Goal: Obtain resource: Download file/media

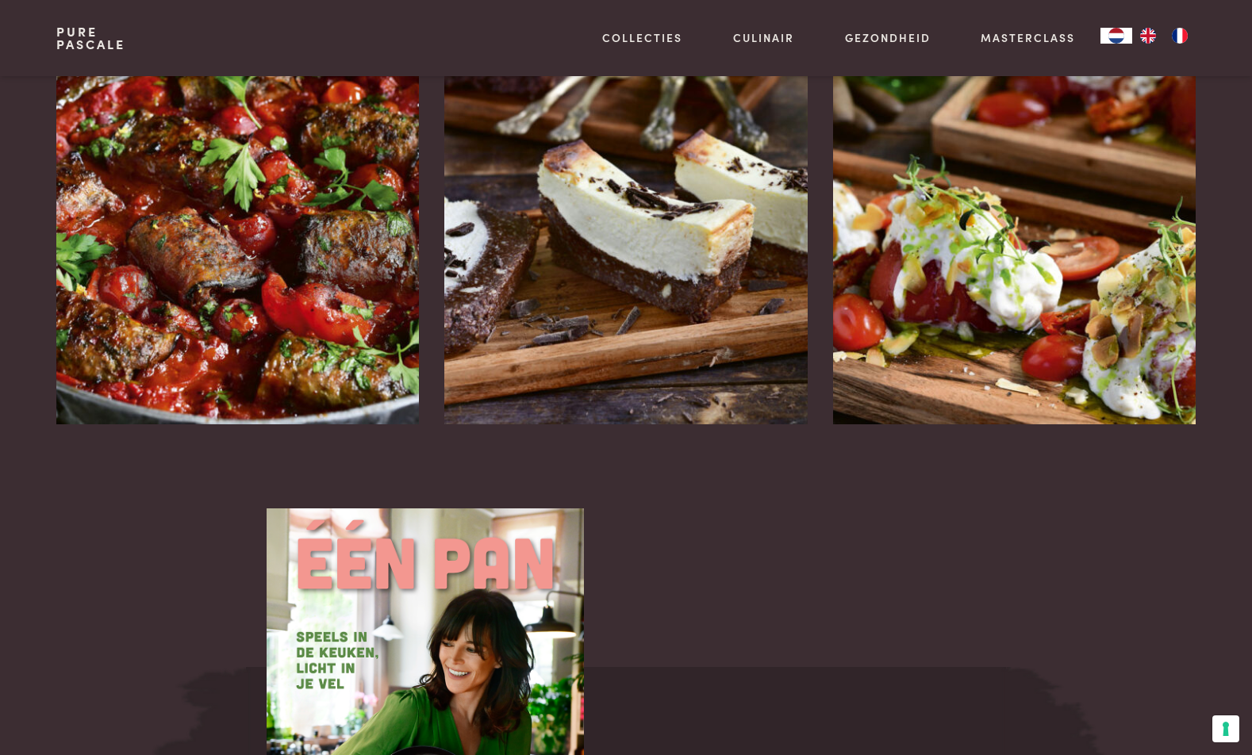
scroll to position [2172, 0]
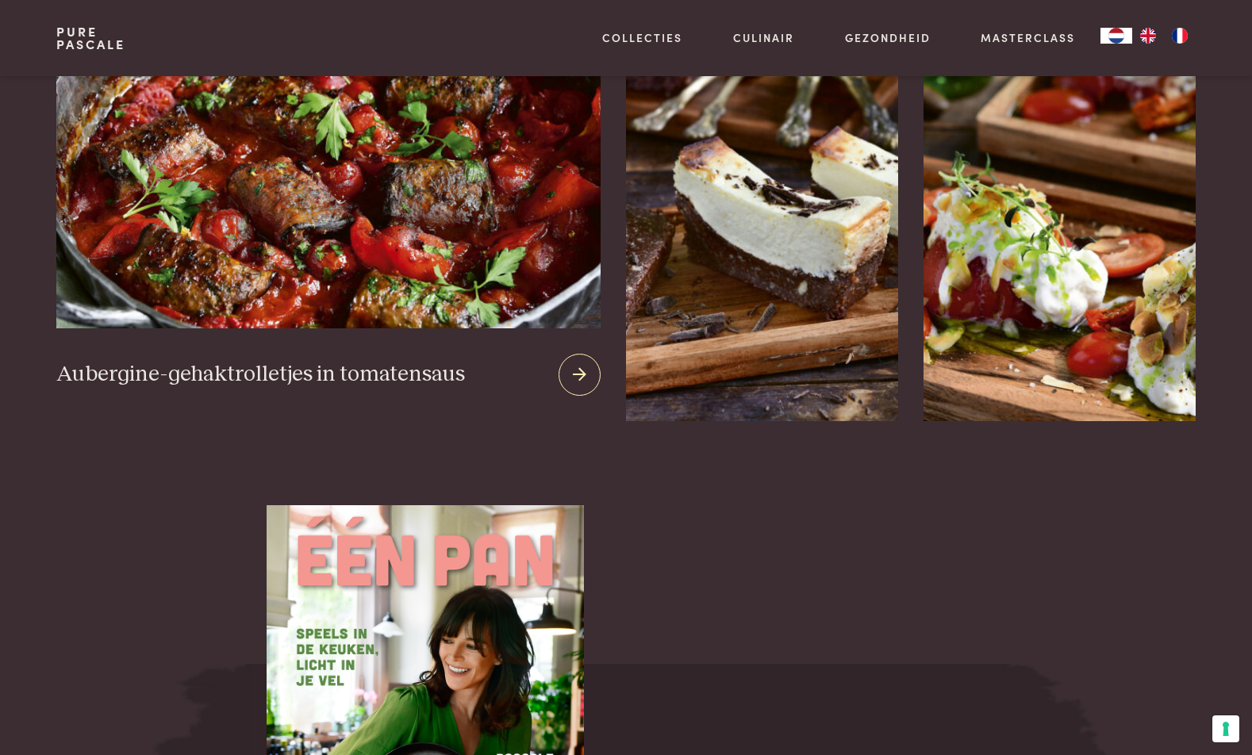
click at [281, 249] on img at bounding box center [328, 136] width 544 height 383
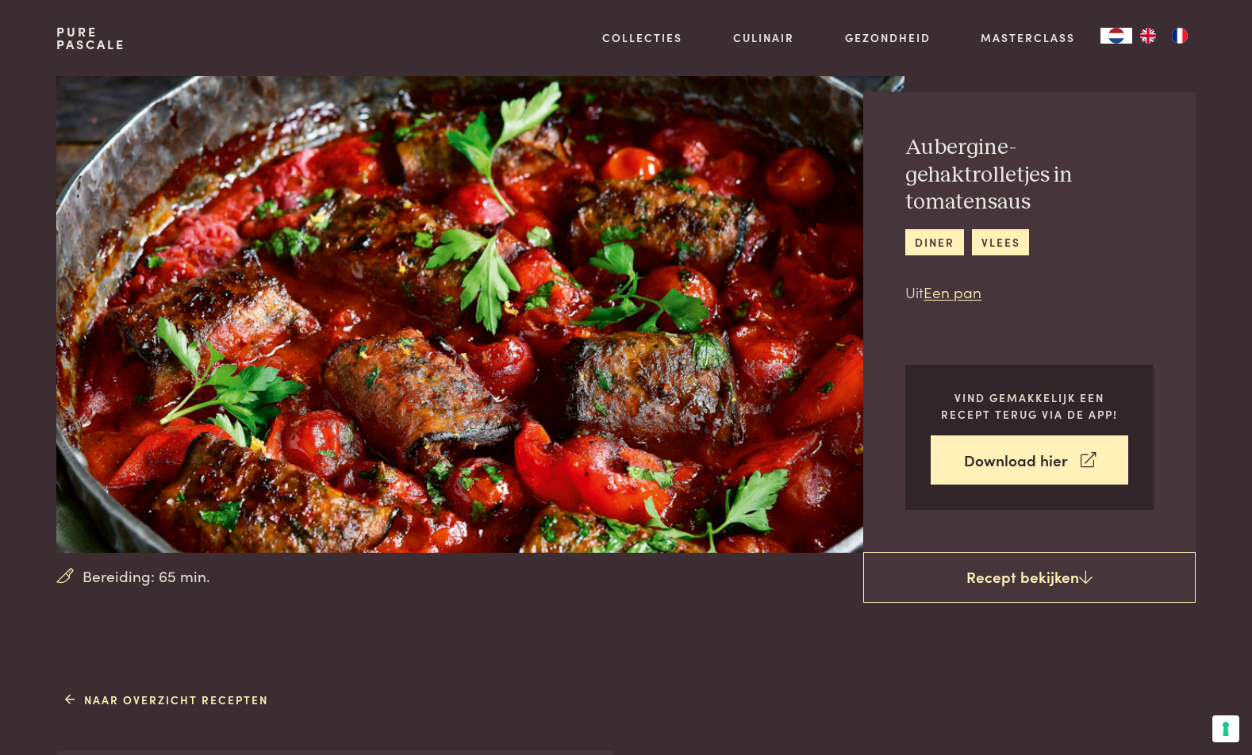
scroll to position [122, 0]
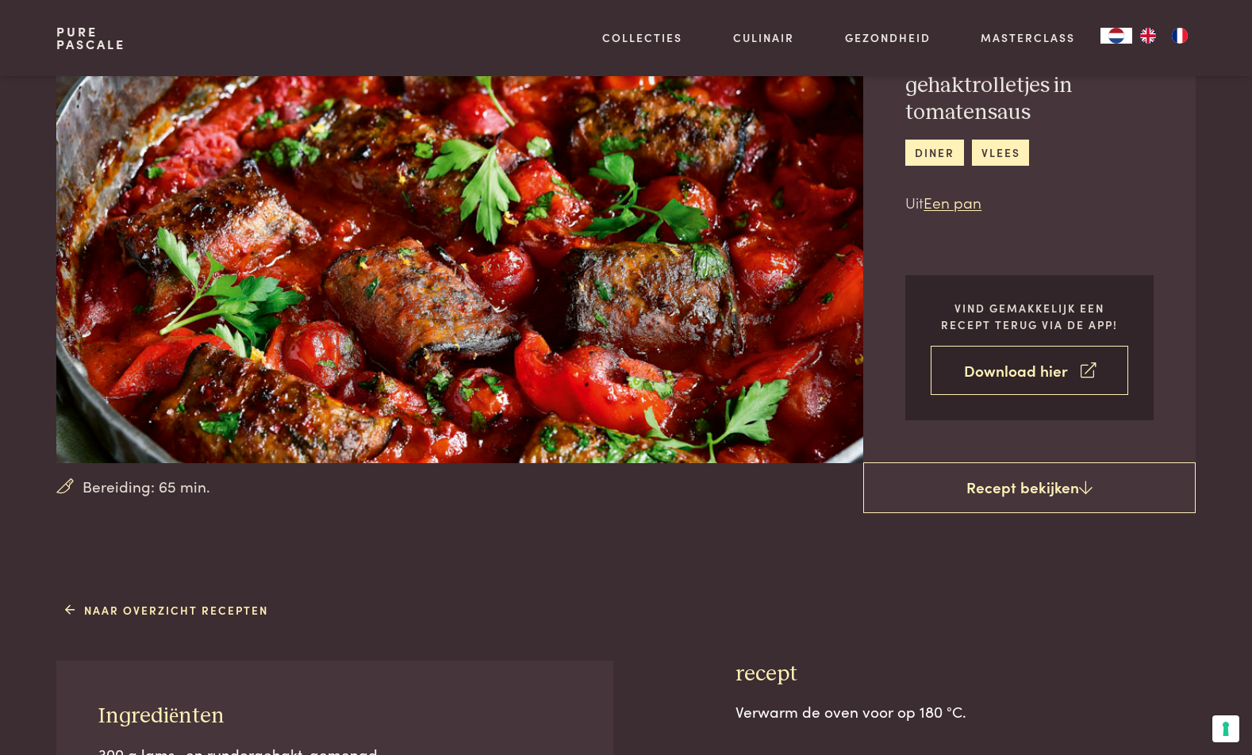
click at [1005, 347] on link "Download hier" at bounding box center [1030, 371] width 198 height 50
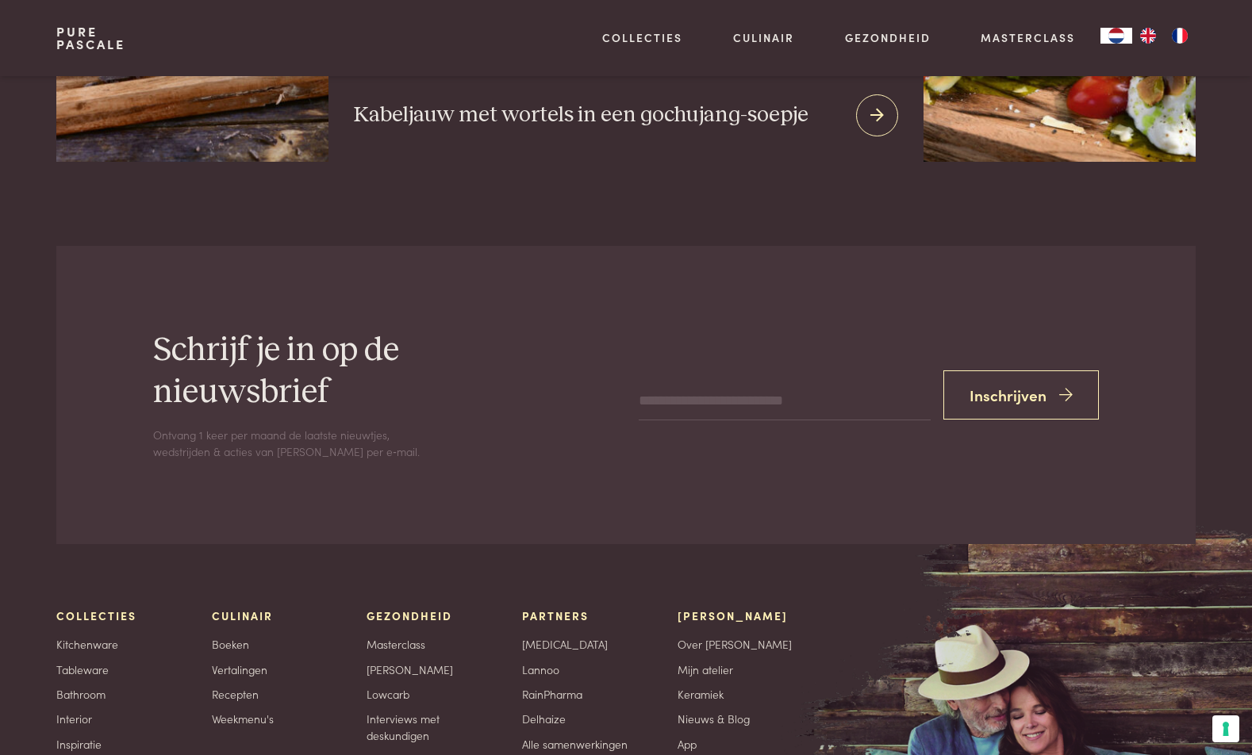
scroll to position [2989, 0]
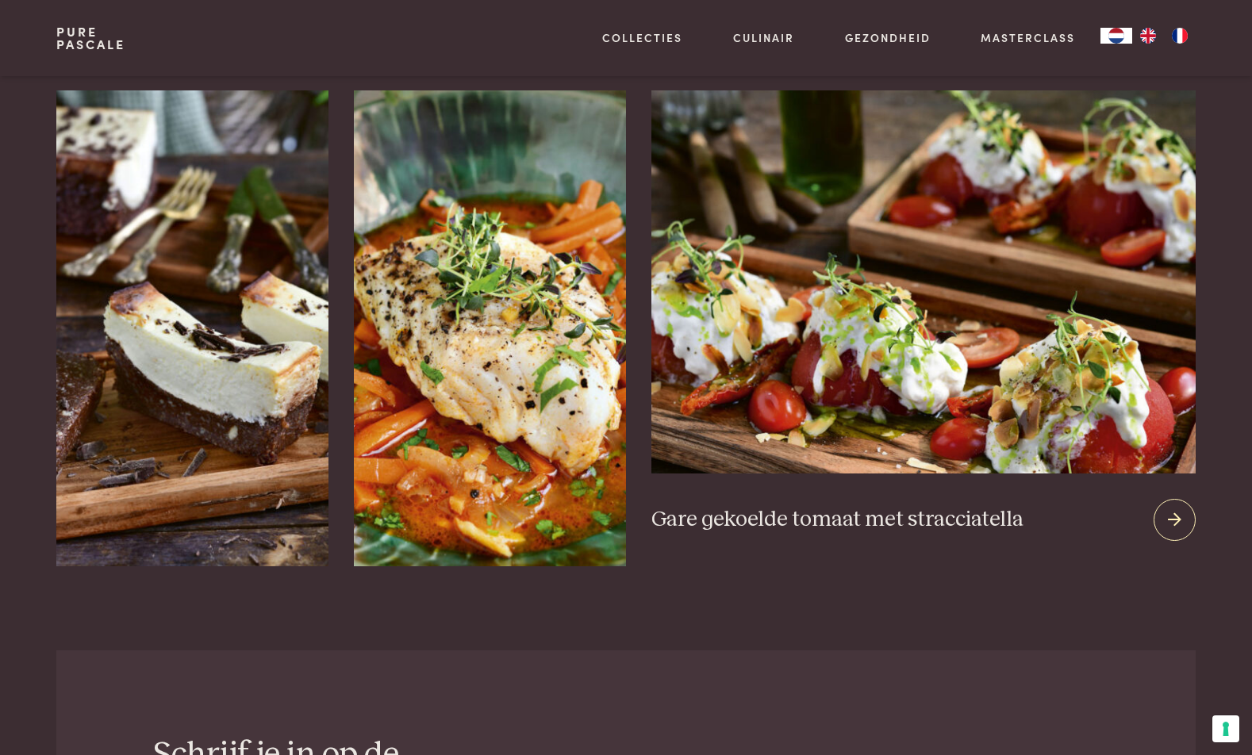
click at [1170, 509] on icon at bounding box center [1174, 520] width 13 height 23
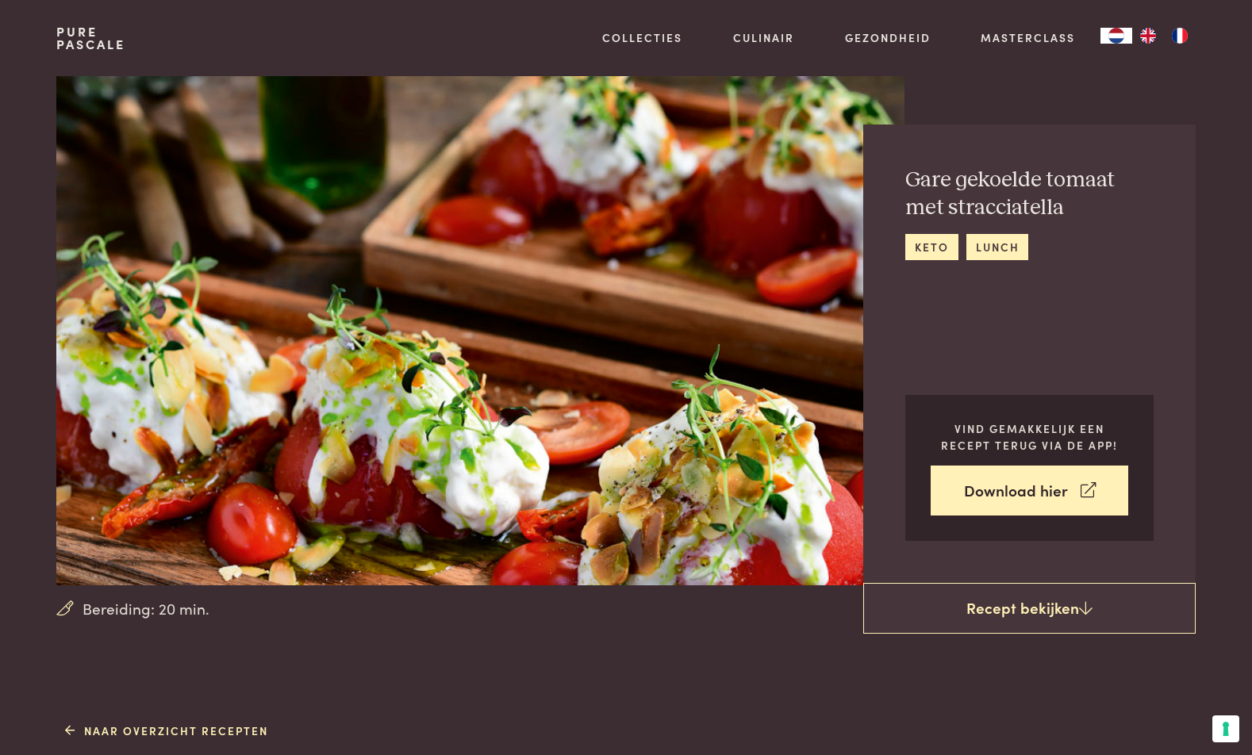
click at [69, 34] on link "Pure Pascale" at bounding box center [90, 37] width 69 height 25
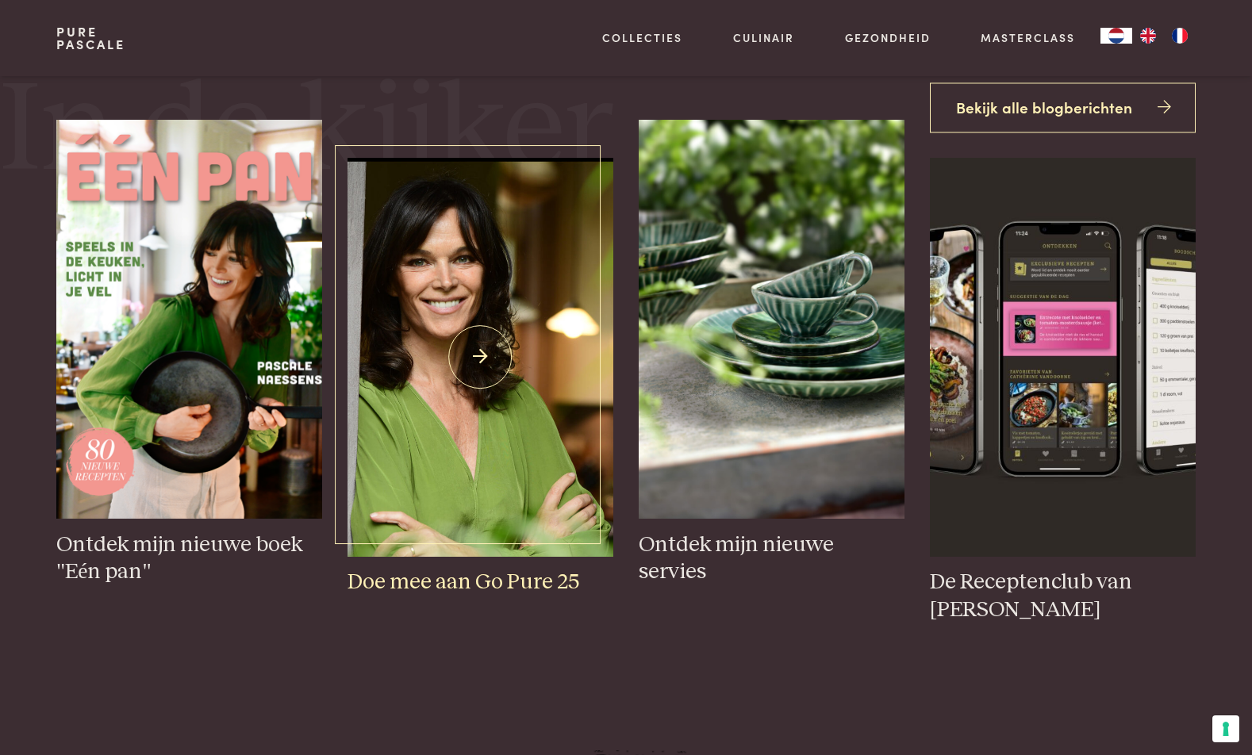
scroll to position [916, 0]
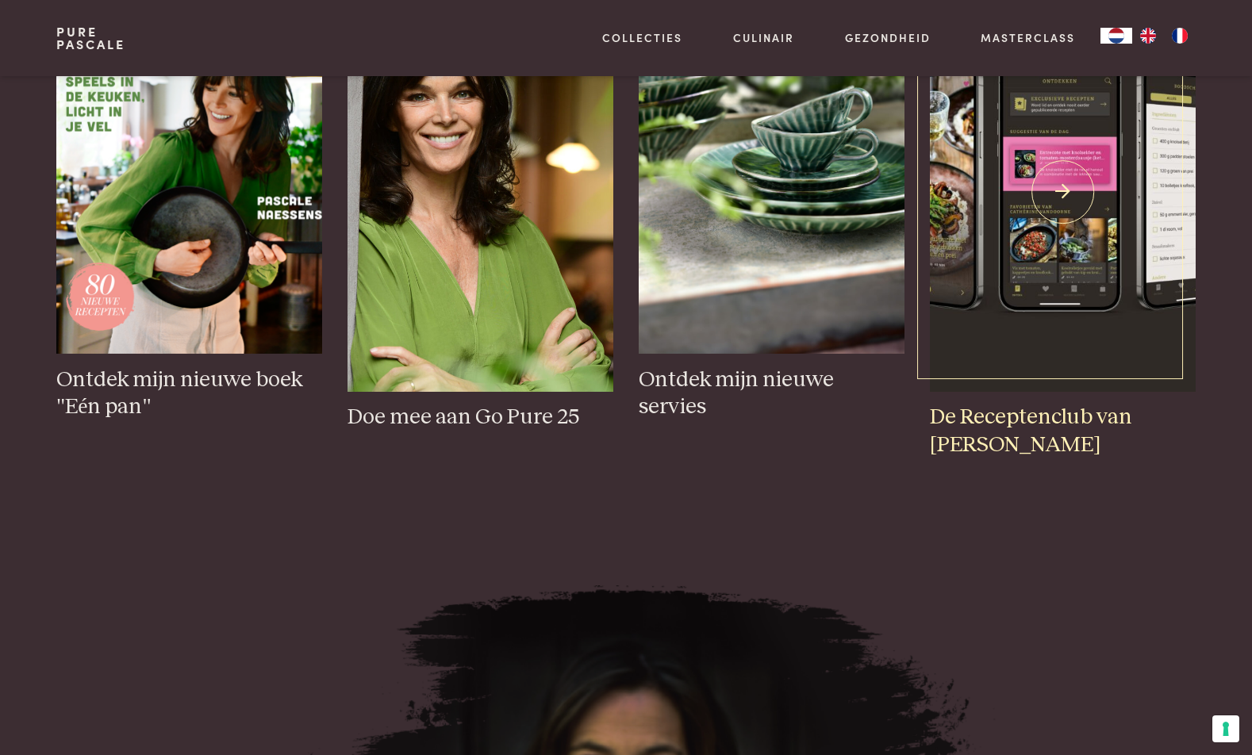
click at [1062, 427] on h3 "De Receptenclub van Pascale" at bounding box center [1063, 431] width 266 height 55
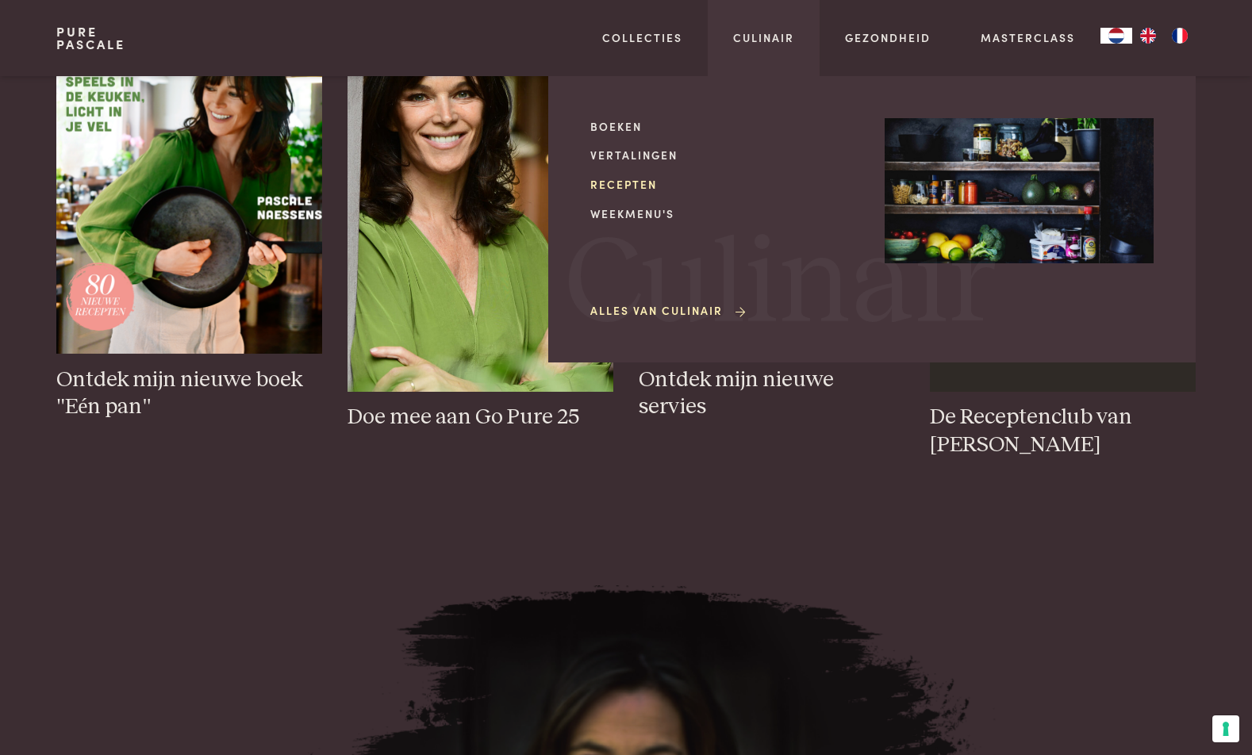
click at [629, 176] on link "Recepten" at bounding box center [724, 184] width 269 height 17
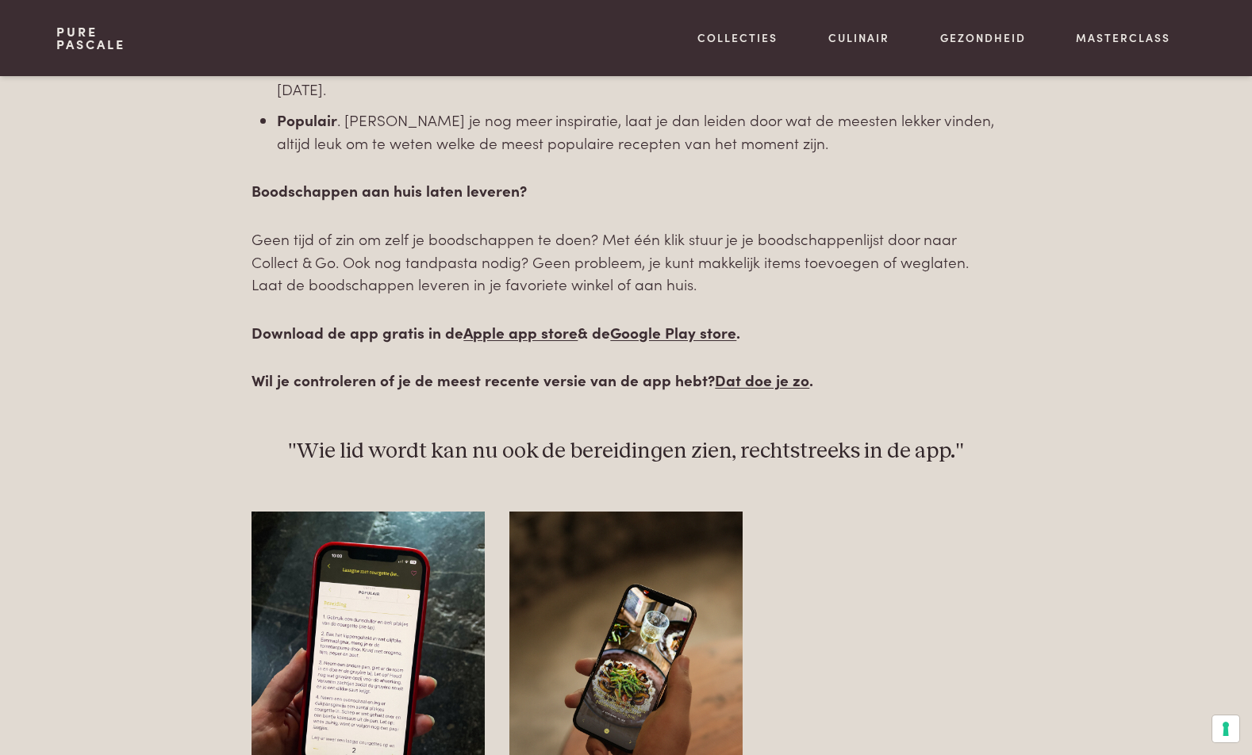
scroll to position [2016, 0]
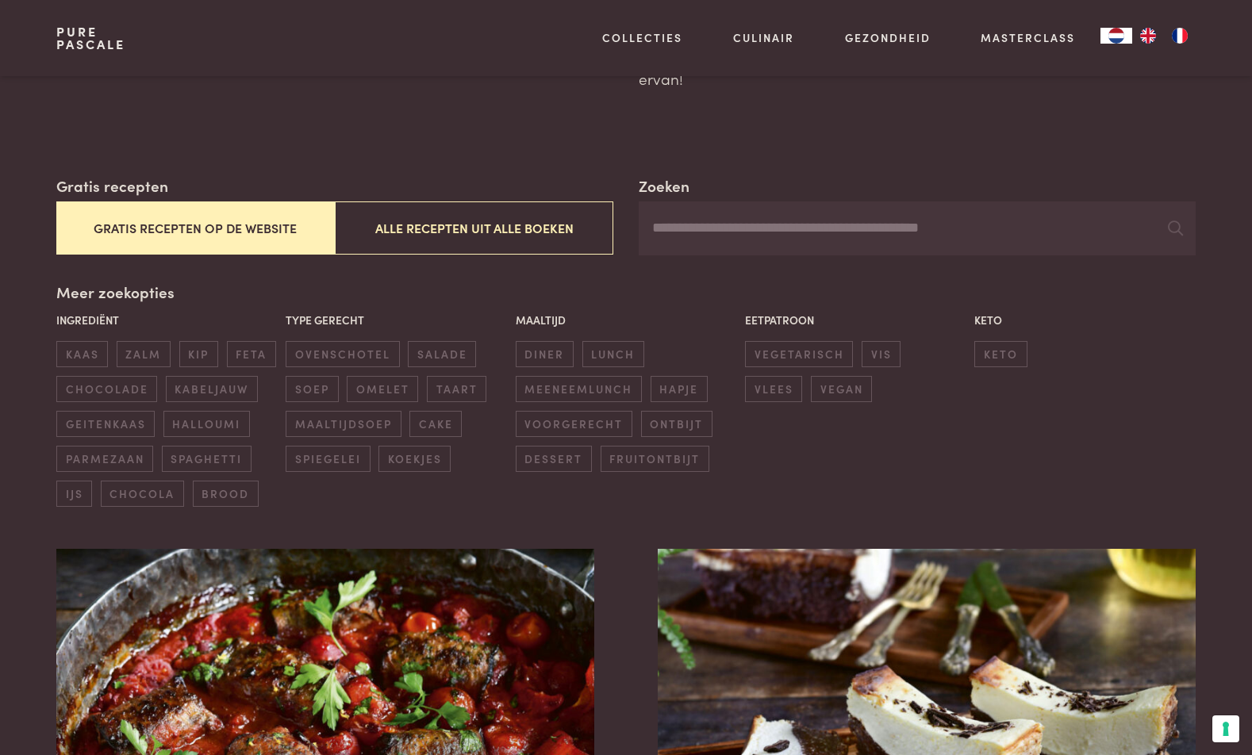
scroll to position [344, 0]
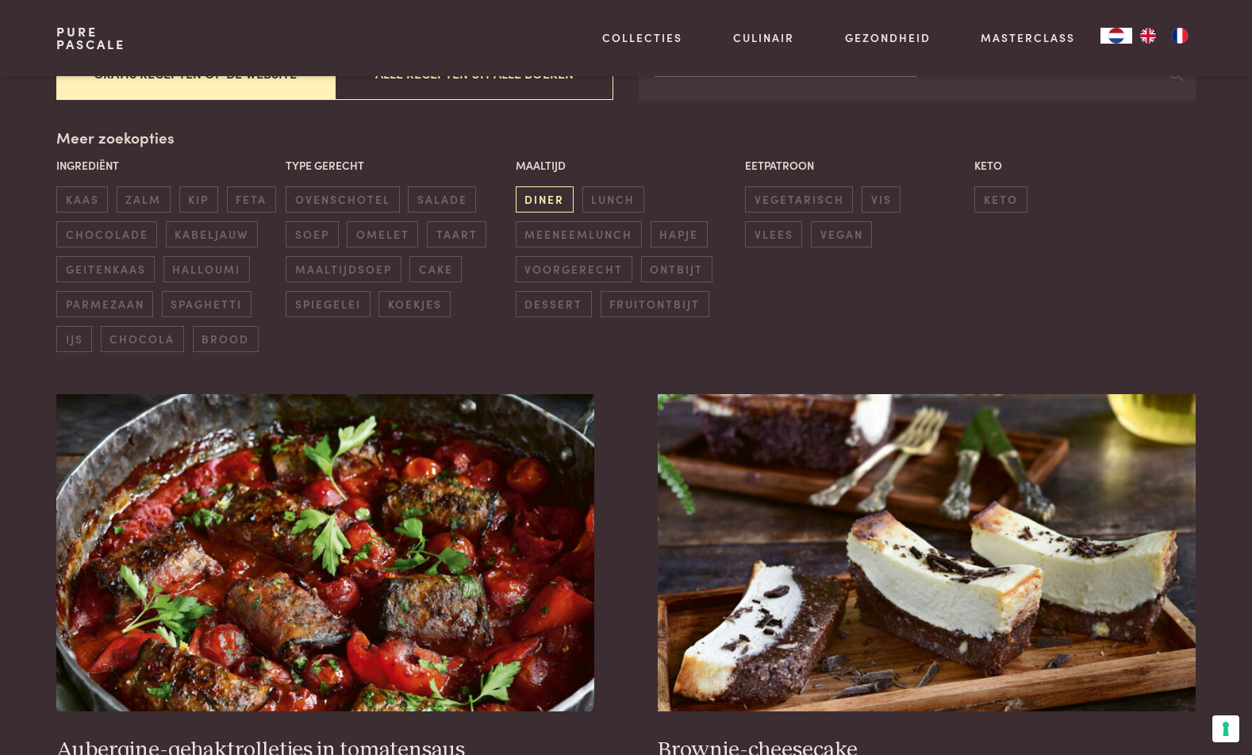
click at [536, 194] on span "diner" at bounding box center [545, 199] width 58 height 26
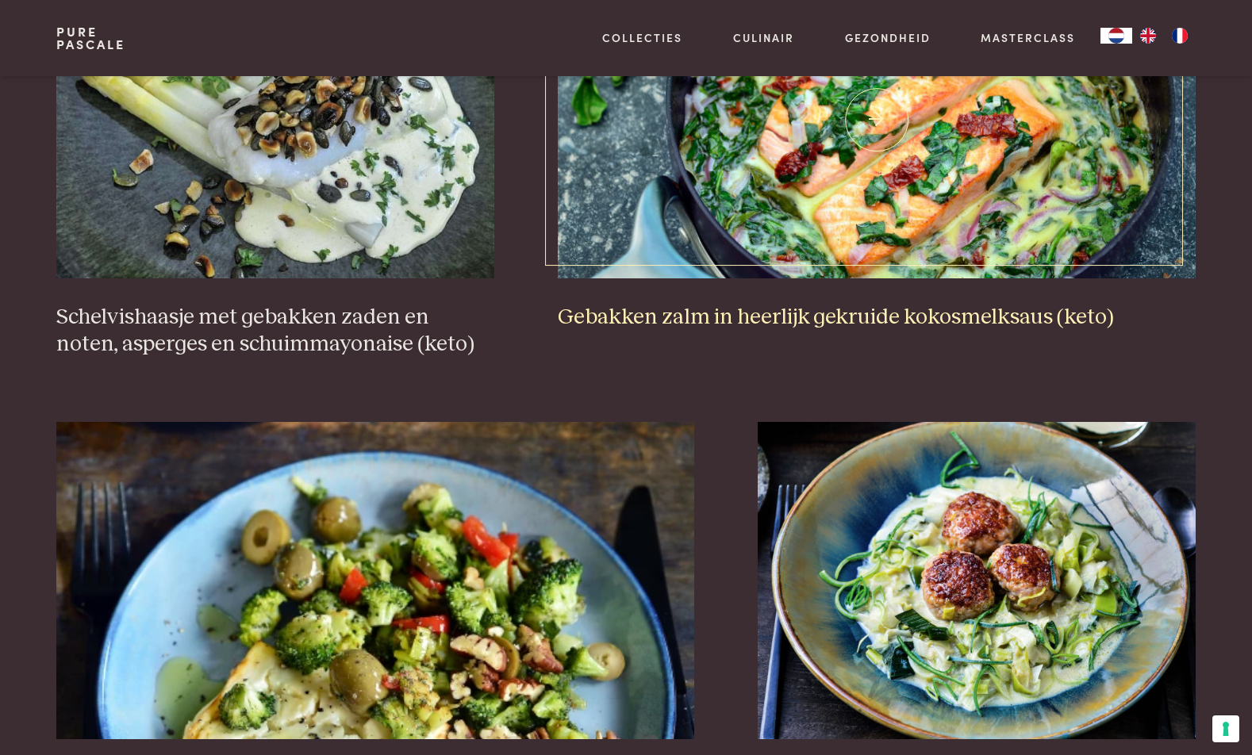
scroll to position [2704, 0]
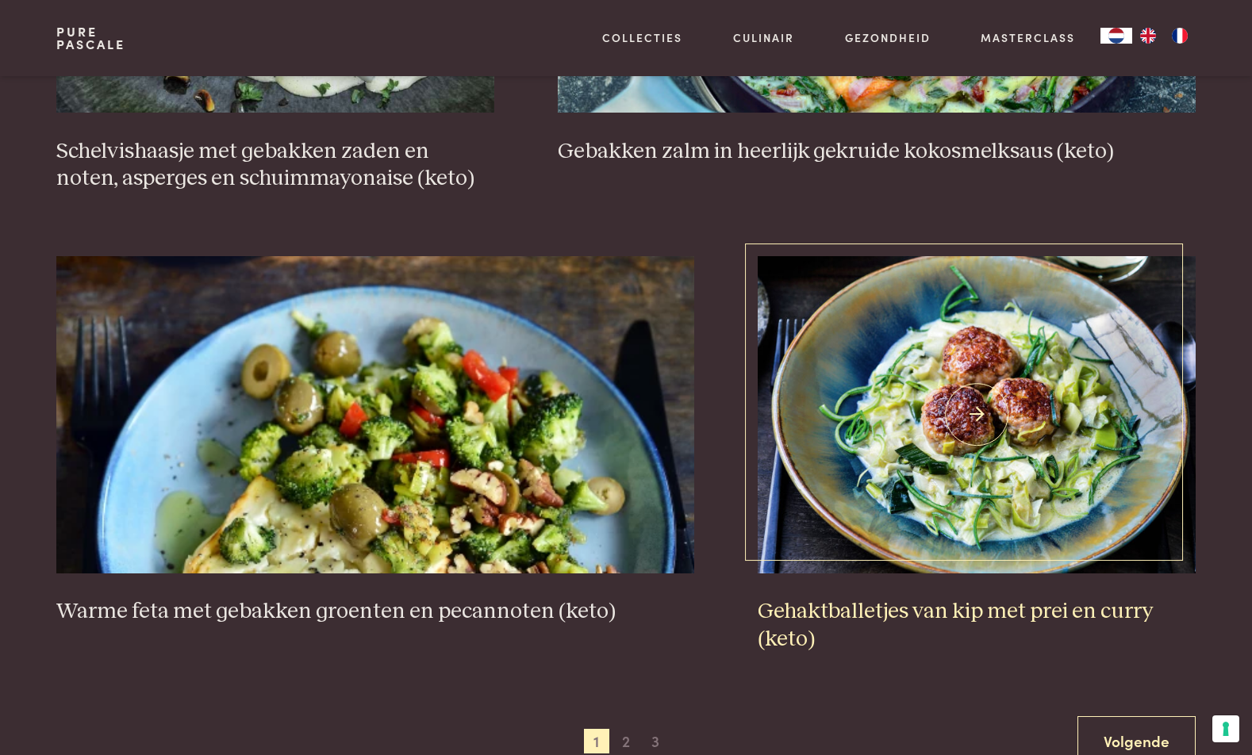
click at [1070, 613] on h3 "Gehaktballetjes van kip met prei en curry (keto)" at bounding box center [977, 625] width 438 height 55
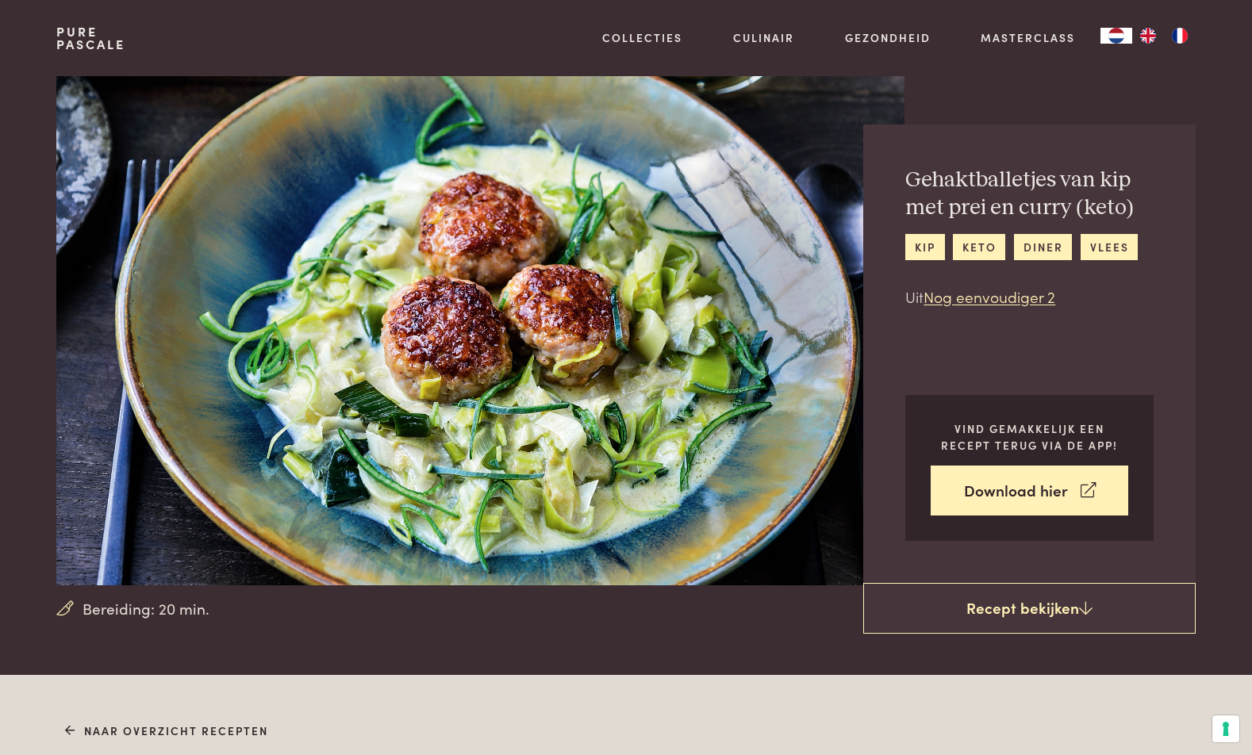
scroll to position [189, 0]
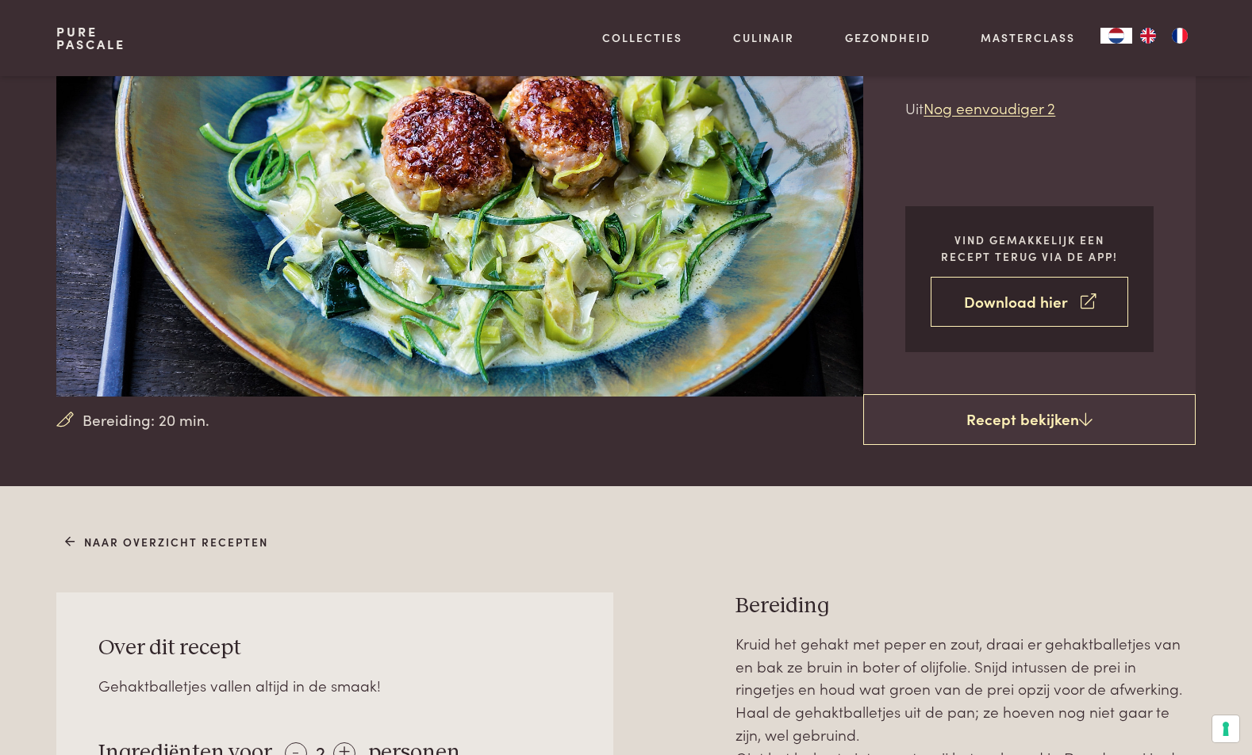
click at [1040, 310] on link "Download hier" at bounding box center [1030, 302] width 198 height 50
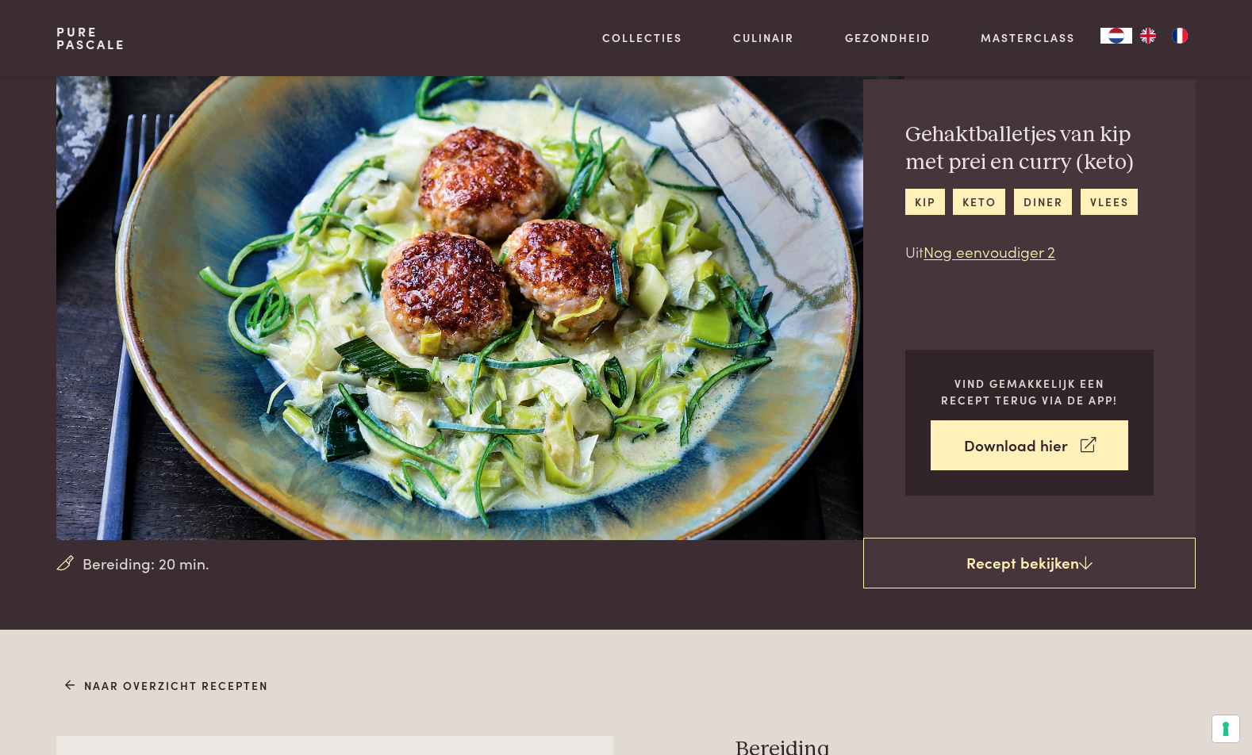
scroll to position [0, 0]
